Goal: Task Accomplishment & Management: Manage account settings

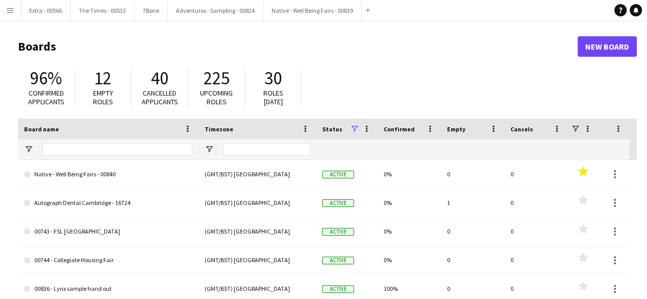
click at [11, 15] on button "Menu" at bounding box center [10, 10] width 20 height 20
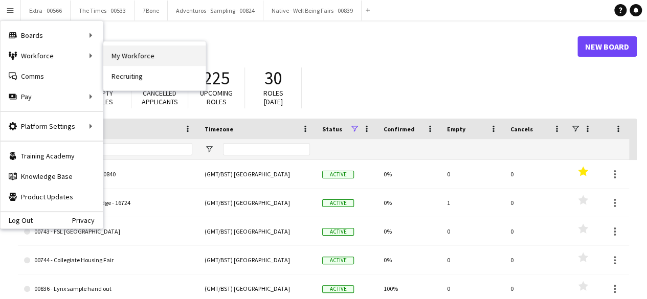
click at [183, 52] on link "My Workforce" at bounding box center [154, 56] width 102 height 20
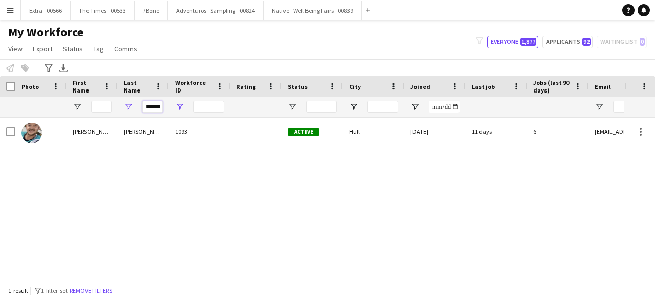
drag, startPoint x: 146, startPoint y: 106, endPoint x: 175, endPoint y: 106, distance: 29.7
click at [175, 106] on div "******" at bounding box center [547, 107] width 1094 height 20
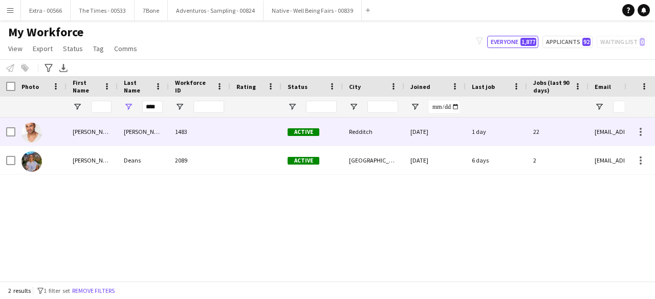
click at [129, 134] on div "[PERSON_NAME]" at bounding box center [143, 132] width 51 height 28
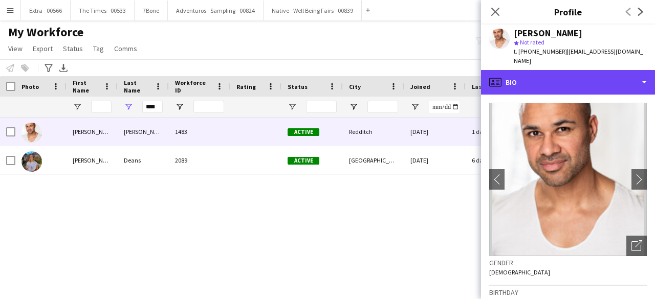
click at [641, 73] on div "profile Bio" at bounding box center [568, 82] width 174 height 25
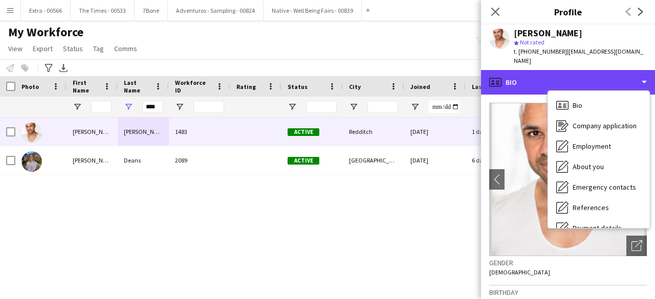
scroll to position [96, 0]
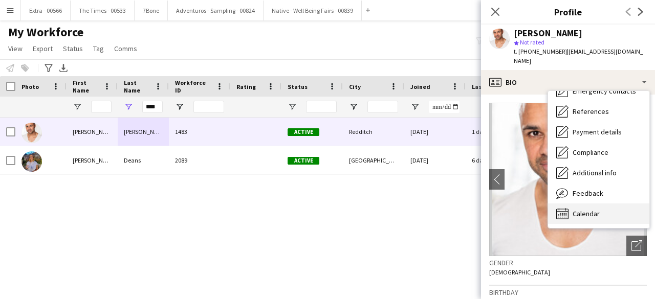
click at [607, 204] on div "Calendar Calendar" at bounding box center [598, 214] width 101 height 20
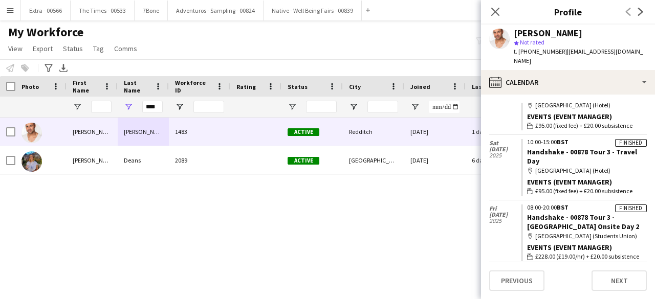
scroll to position [1526, 0]
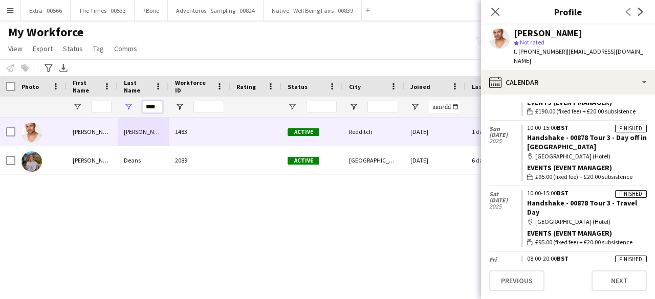
drag, startPoint x: 159, startPoint y: 109, endPoint x: 141, endPoint y: 107, distance: 18.0
click at [141, 107] on div "****" at bounding box center [143, 107] width 51 height 20
type input "****"
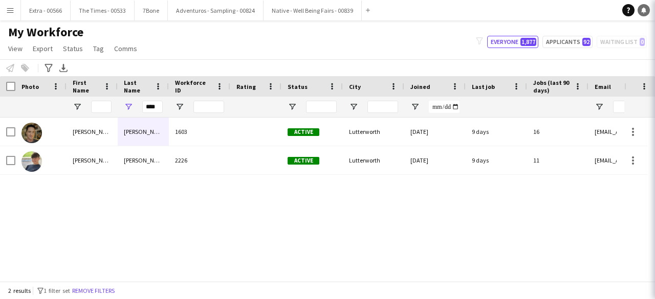
click at [644, 13] on icon at bounding box center [644, 13] width 2 height 1
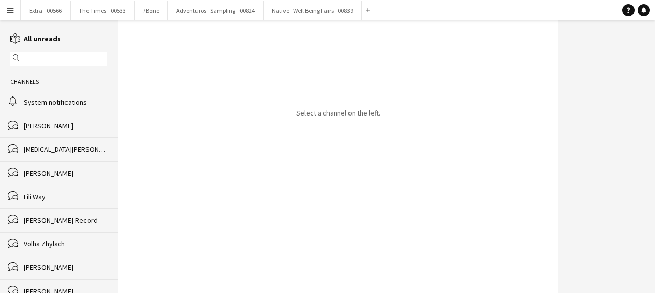
click at [8, 13] on app-icon "Menu" at bounding box center [10, 10] width 8 height 8
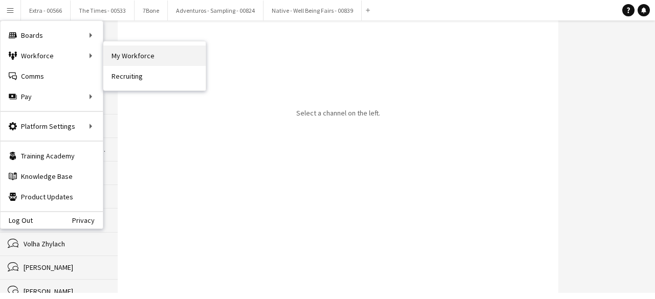
click at [127, 56] on link "My Workforce" at bounding box center [154, 56] width 102 height 20
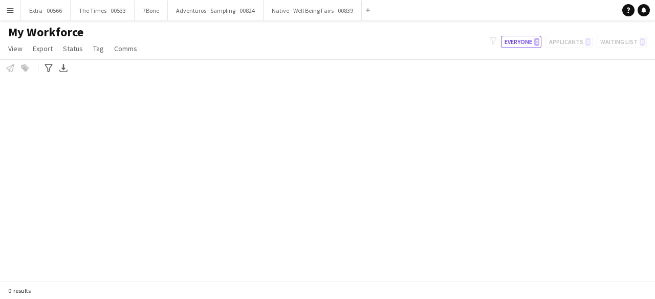
click at [170, 57] on div "My Workforce View Views Default view New view Update view Delete view Edit name…" at bounding box center [327, 42] width 655 height 35
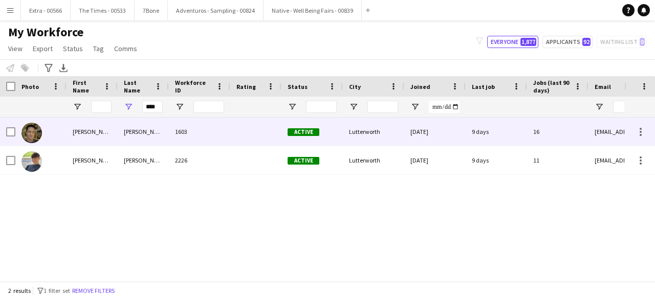
click at [144, 138] on div "[PERSON_NAME]" at bounding box center [143, 132] width 51 height 28
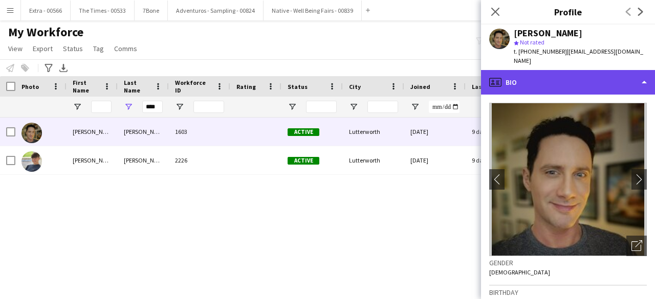
click at [644, 75] on div "profile Bio" at bounding box center [568, 82] width 174 height 25
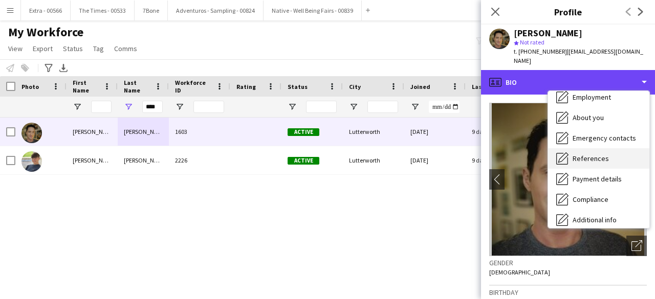
scroll to position [96, 0]
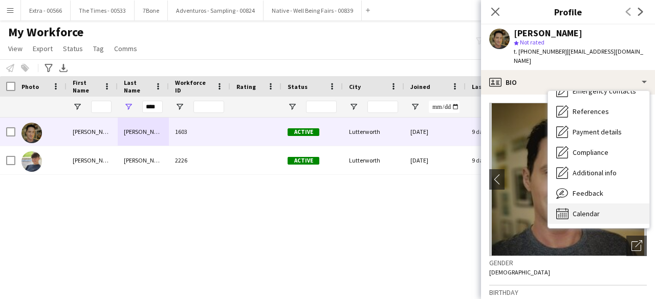
click at [586, 209] on div "Calendar Calendar" at bounding box center [598, 214] width 101 height 20
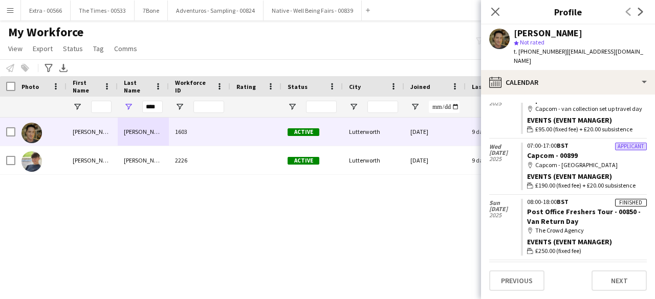
scroll to position [344, 0]
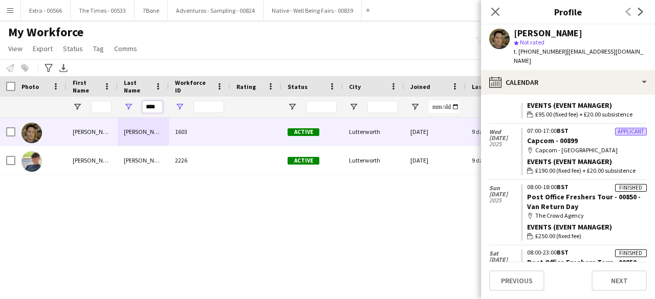
drag, startPoint x: 146, startPoint y: 108, endPoint x: 178, endPoint y: 107, distance: 31.8
click at [178, 107] on div "****" at bounding box center [547, 107] width 1094 height 20
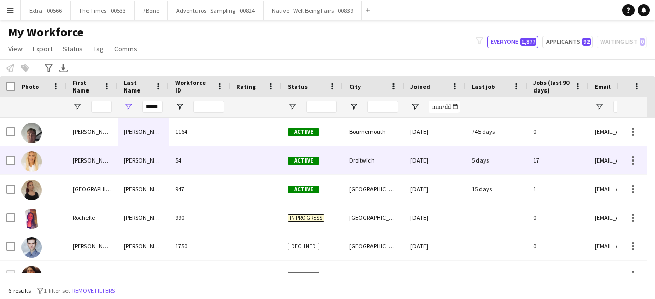
click at [100, 168] on div "[PERSON_NAME]" at bounding box center [92, 160] width 51 height 28
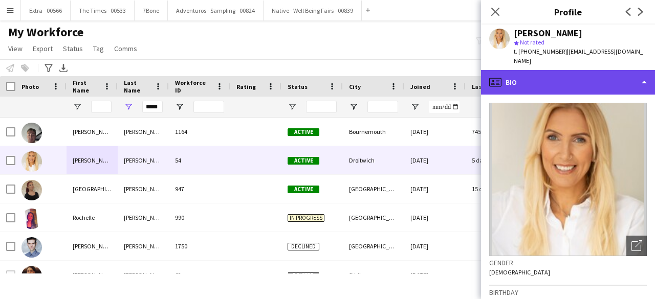
click at [649, 74] on div "profile Bio" at bounding box center [568, 82] width 174 height 25
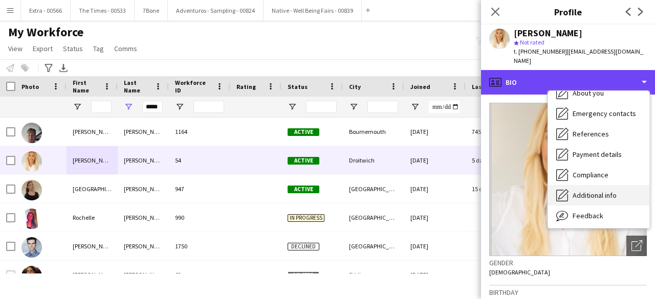
scroll to position [96, 0]
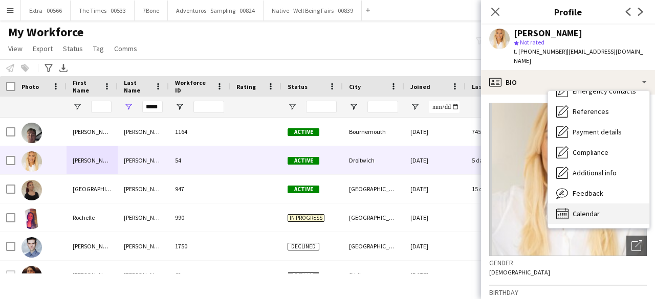
click at [583, 209] on span "Calendar" at bounding box center [586, 213] width 27 height 9
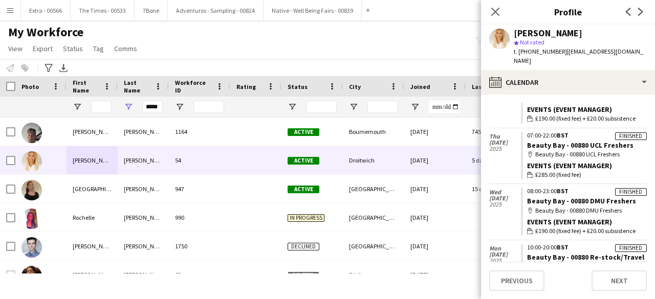
scroll to position [535, 0]
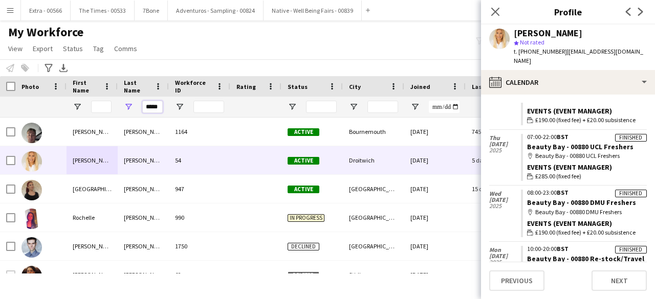
drag, startPoint x: 159, startPoint y: 108, endPoint x: 143, endPoint y: 108, distance: 15.3
click at [143, 108] on input "*****" at bounding box center [152, 107] width 20 height 12
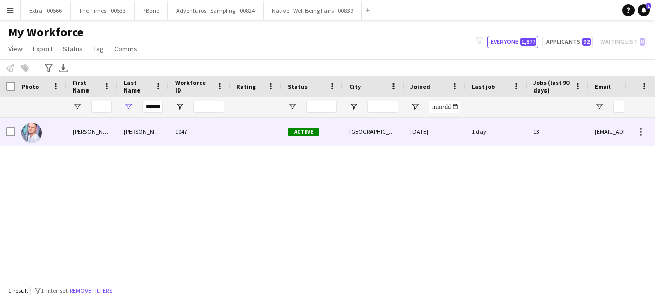
click at [94, 134] on div "[PERSON_NAME]" at bounding box center [92, 132] width 51 height 28
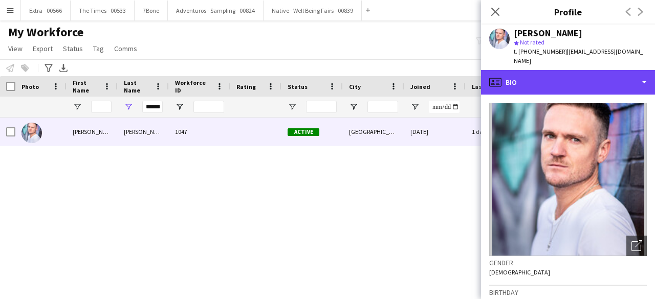
click at [647, 73] on div "profile Bio" at bounding box center [568, 82] width 174 height 25
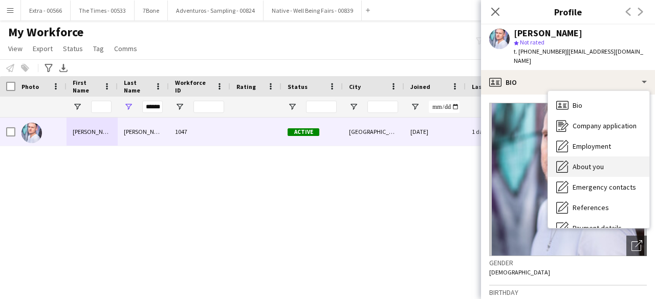
scroll to position [96, 0]
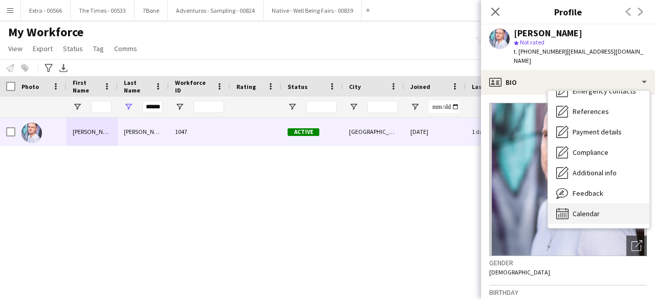
click at [591, 209] on span "Calendar" at bounding box center [586, 213] width 27 height 9
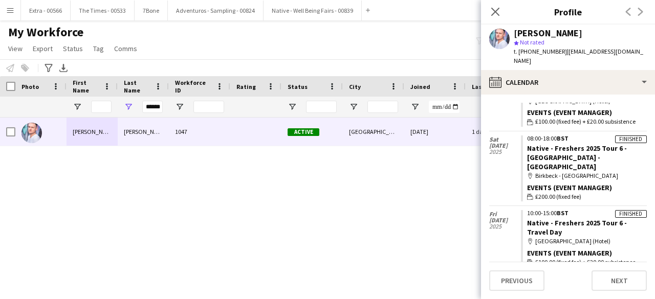
scroll to position [403, 0]
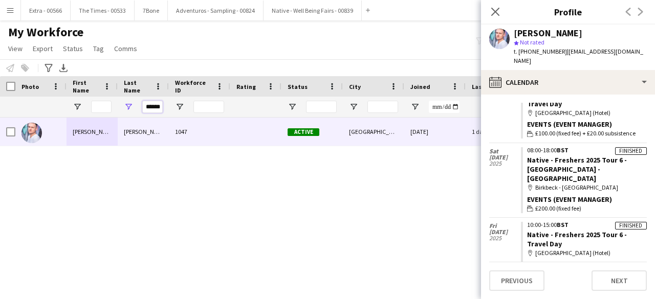
drag, startPoint x: 146, startPoint y: 106, endPoint x: 167, endPoint y: 106, distance: 20.5
click at [167, 106] on div "******" at bounding box center [143, 107] width 51 height 20
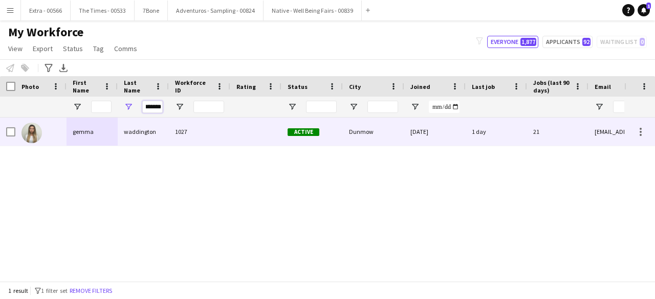
type input "*******"
click at [132, 143] on div "waddington" at bounding box center [143, 132] width 51 height 28
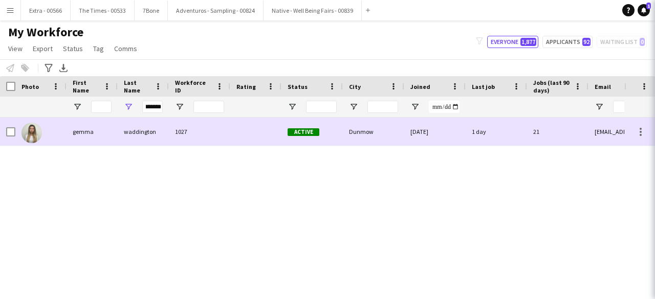
scroll to position [0, 0]
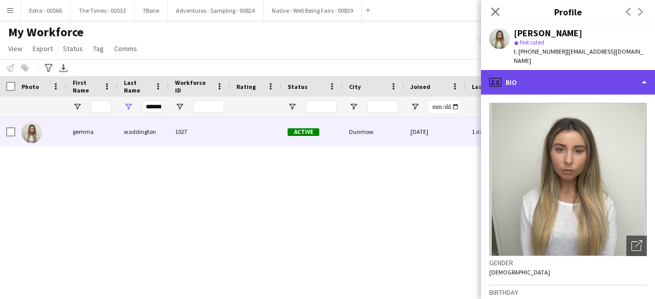
click at [646, 79] on div "profile Bio" at bounding box center [568, 82] width 174 height 25
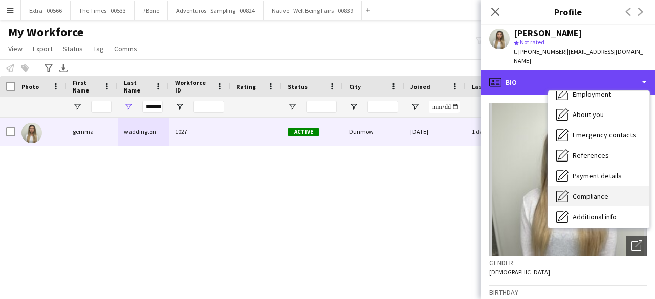
scroll to position [96, 0]
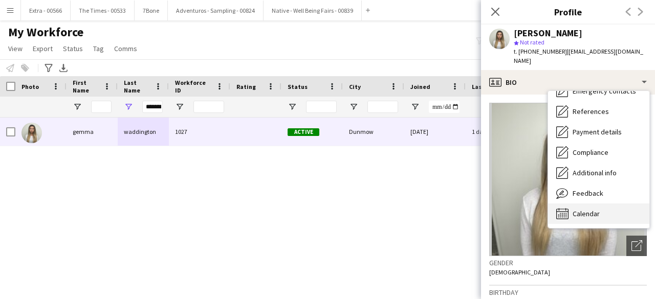
click at [596, 209] on div "Calendar Calendar" at bounding box center [598, 214] width 101 height 20
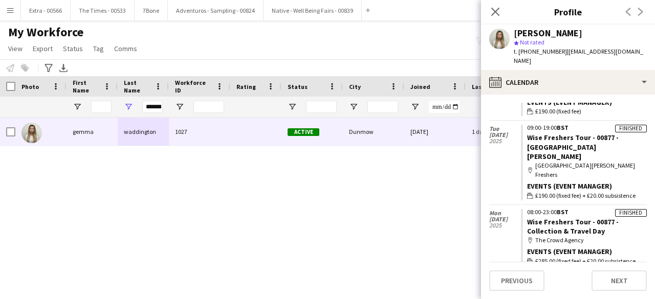
scroll to position [1484, 0]
